Goal: Find specific page/section: Find specific page/section

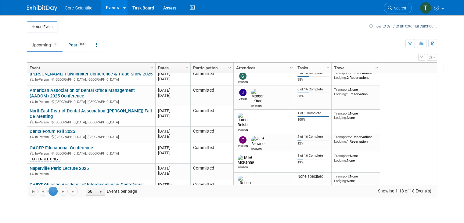
scroll to position [3, 0]
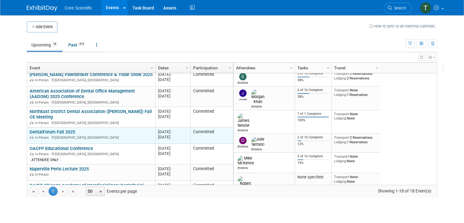
click at [54, 131] on link "DentalForum Fall 2025" at bounding box center [52, 131] width 45 height 5
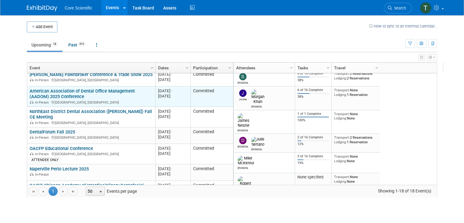
click at [72, 93] on link "American Association of Dental Office Management (AADOM) 2025 Conference" at bounding box center [82, 93] width 105 height 11
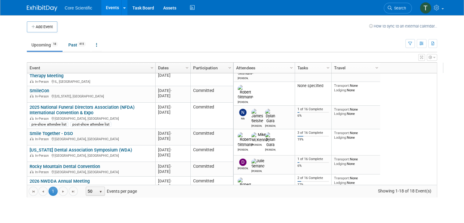
scroll to position [134, 0]
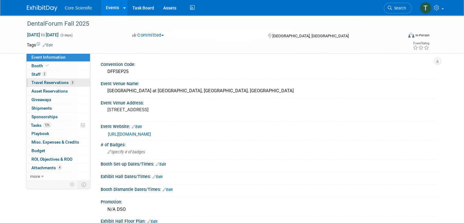
click at [47, 83] on span "Travel Reservations 3" at bounding box center [52, 82] width 43 height 5
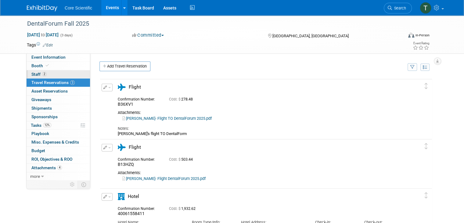
click at [31, 74] on span "Staff 2" at bounding box center [38, 74] width 15 height 5
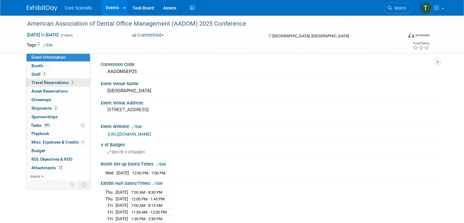
click at [46, 85] on span "Travel Reservations 1" at bounding box center [52, 82] width 43 height 5
